Goal: Transaction & Acquisition: Purchase product/service

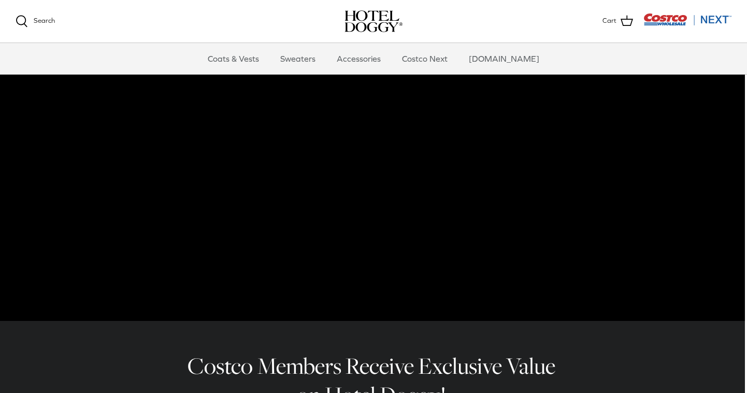
scroll to position [62, 2]
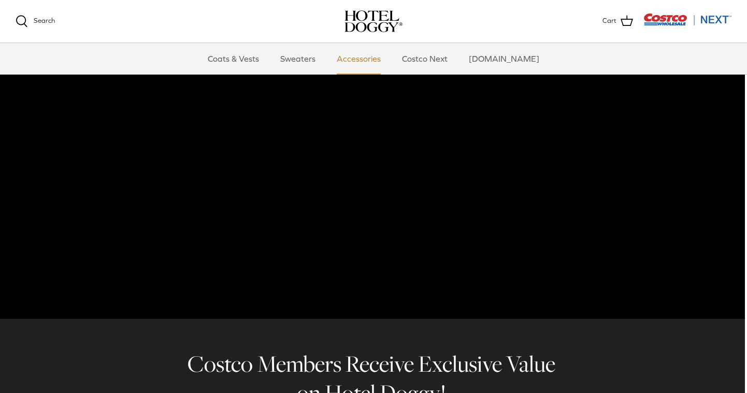
click at [375, 58] on link "Accessories" at bounding box center [359, 58] width 63 height 31
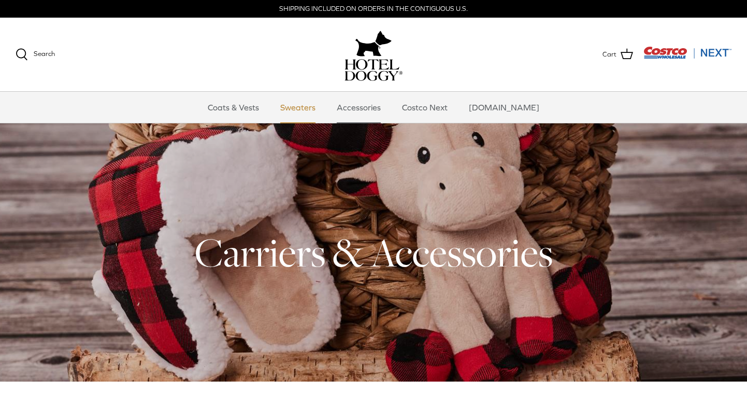
click at [302, 116] on link "Sweaters" at bounding box center [298, 107] width 54 height 31
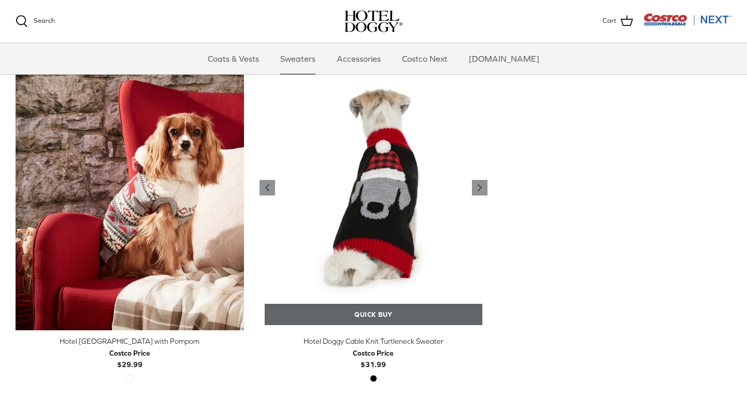
scroll to position [273, 0]
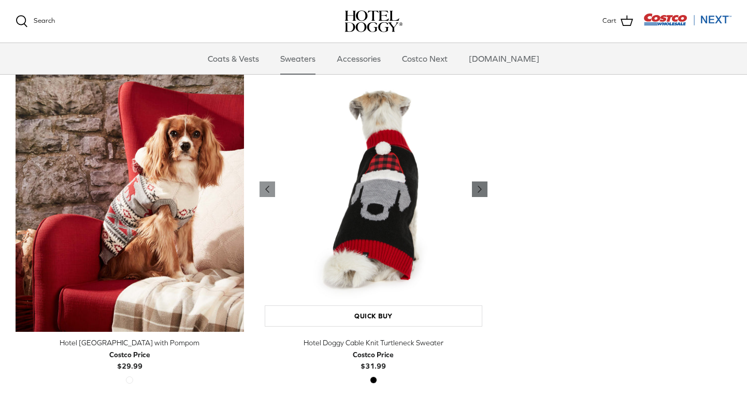
click at [479, 192] on polyline "Previous" at bounding box center [479, 189] width 3 height 6
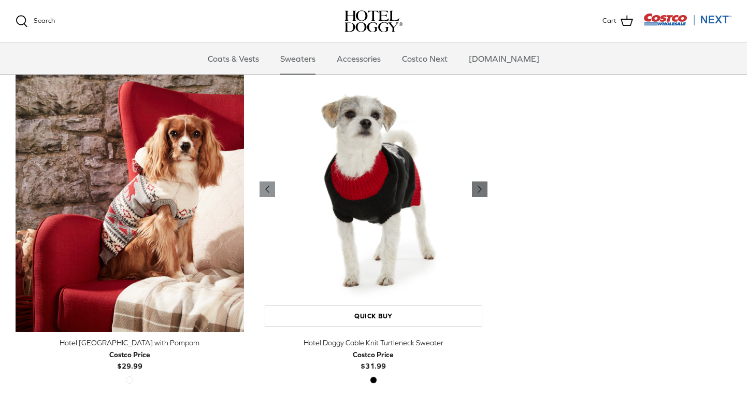
click at [479, 192] on polyline "Previous" at bounding box center [479, 189] width 3 height 6
click at [241, 56] on link "Coats & Vests" at bounding box center [233, 58] width 70 height 31
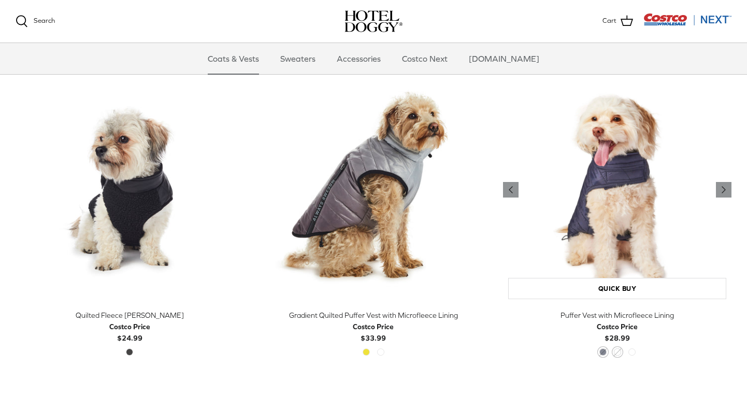
click at [614, 222] on img "Puffer Vest with Microfleece Lining" at bounding box center [617, 190] width 229 height 229
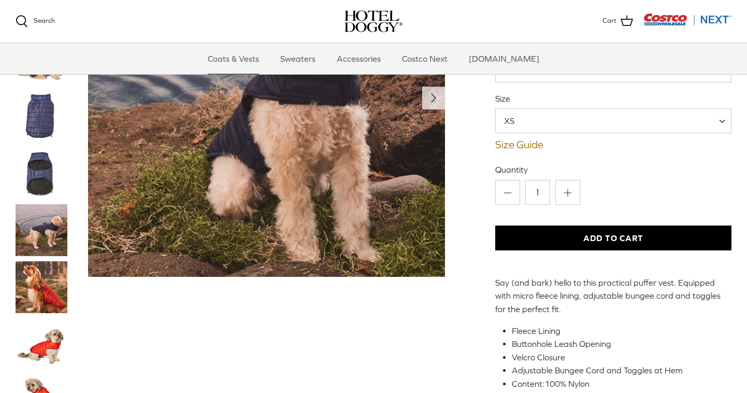
scroll to position [133, 0]
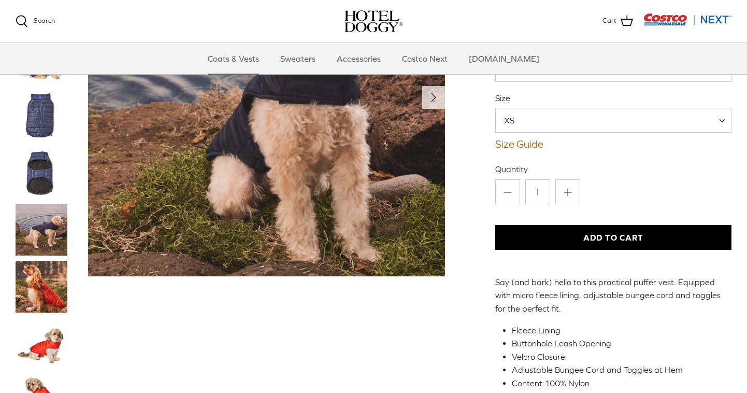
click at [40, 243] on img "Thumbnail Link" at bounding box center [42, 230] width 52 height 52
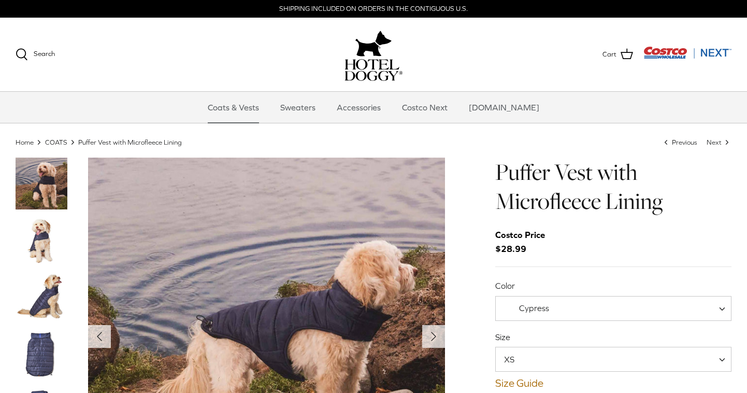
scroll to position [0, 0]
click at [443, 116] on link "Costco Next" at bounding box center [425, 107] width 64 height 31
